Goal: Transaction & Acquisition: Purchase product/service

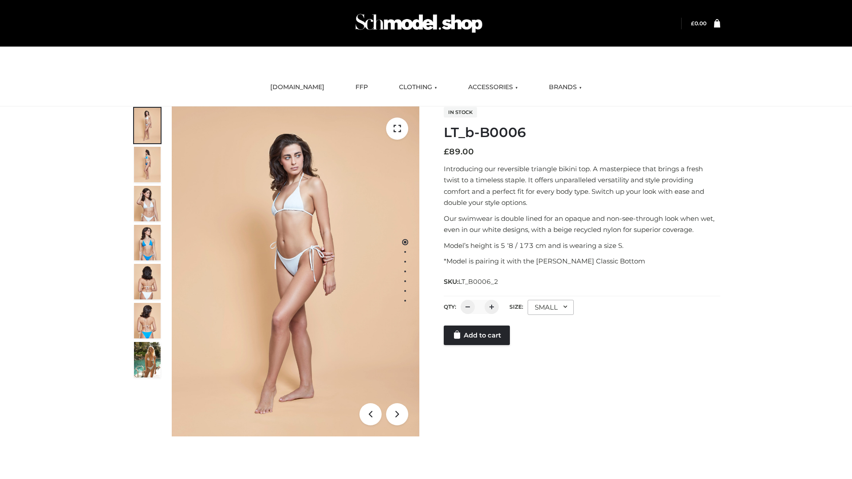
click at [478, 336] on link "Add to cart" at bounding box center [477, 336] width 66 height 20
